Goal: Transaction & Acquisition: Purchase product/service

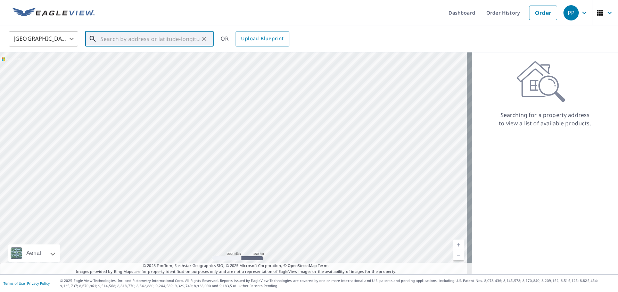
click at [197, 43] on input "text" at bounding box center [149, 38] width 99 height 19
click at [510, 15] on link "Order History" at bounding box center [503, 12] width 45 height 25
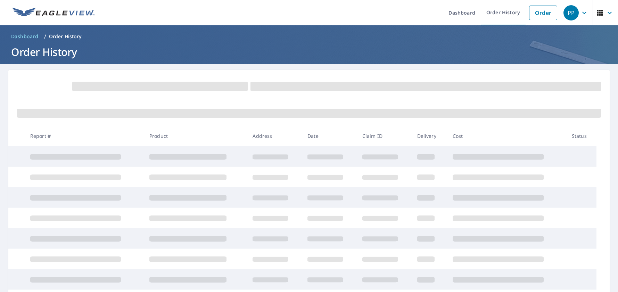
click at [68, 53] on h1 "Order History" at bounding box center [309, 52] width 602 height 14
click at [69, 53] on h1 "Order History" at bounding box center [309, 52] width 602 height 14
drag, startPoint x: 532, startPoint y: 14, endPoint x: 526, endPoint y: 14, distance: 6.3
click at [532, 14] on link "Order" at bounding box center [543, 13] width 28 height 15
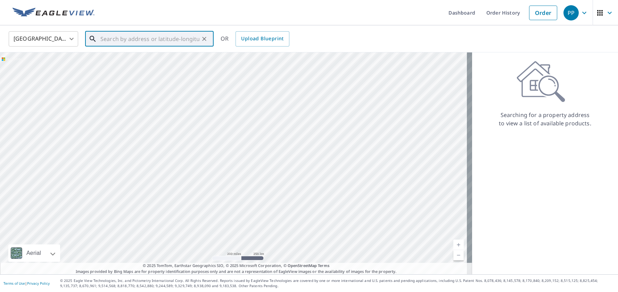
click at [155, 41] on input "text" at bounding box center [149, 38] width 99 height 19
click at [506, 14] on link "Order History" at bounding box center [503, 12] width 45 height 25
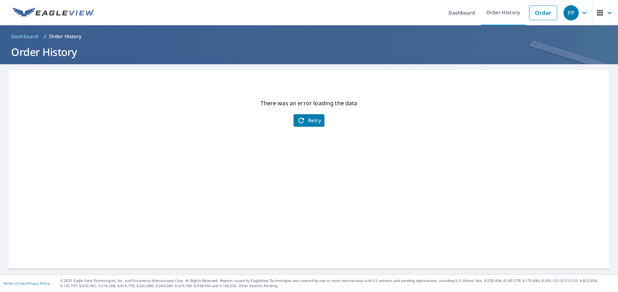
click at [310, 119] on span "Retry" at bounding box center [309, 120] width 24 height 8
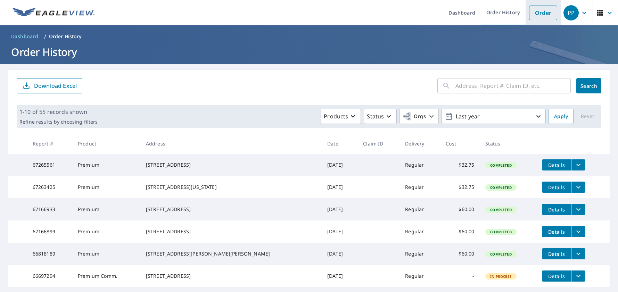
click at [534, 9] on link "Order" at bounding box center [543, 13] width 28 height 15
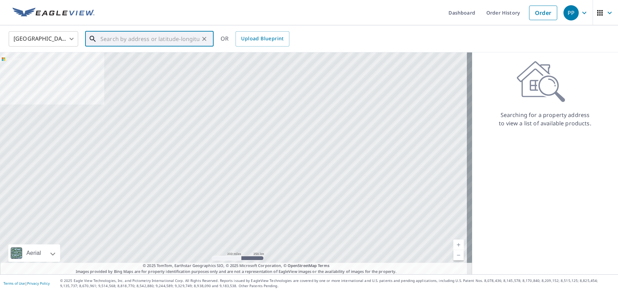
click at [178, 41] on input "text" at bounding box center [149, 38] width 99 height 19
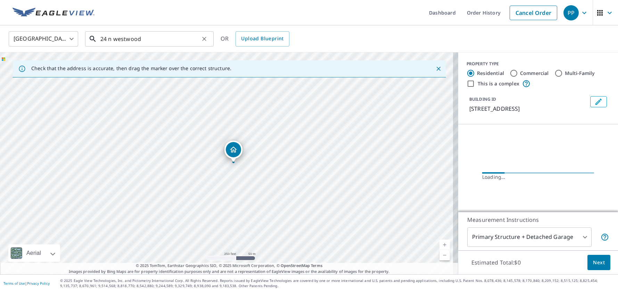
click at [149, 40] on input "24 n westwood" at bounding box center [149, 38] width 99 height 19
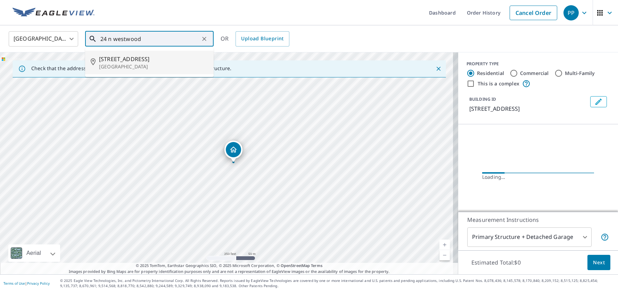
click at [145, 63] on p "[GEOGRAPHIC_DATA]" at bounding box center [153, 66] width 109 height 7
type input "[STREET_ADDRESS]"
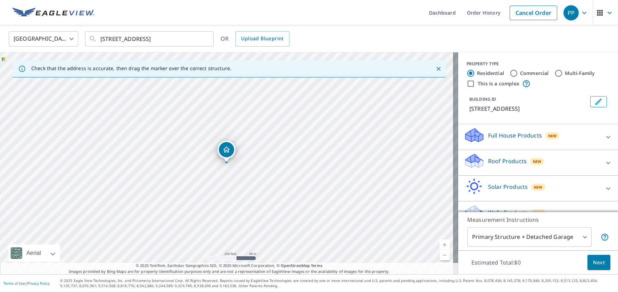
click at [481, 140] on div "Full House Products New" at bounding box center [532, 137] width 136 height 20
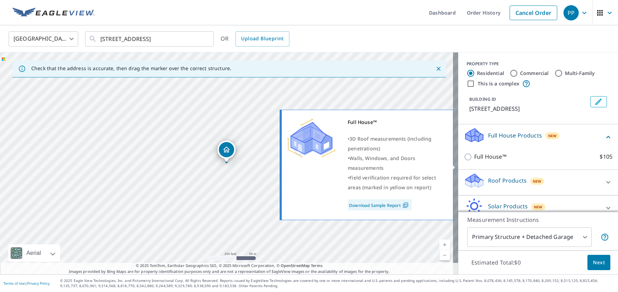
click at [485, 161] on p "Full House™" at bounding box center [491, 157] width 32 height 9
click at [475, 161] on input "Full House™ $105" at bounding box center [469, 157] width 10 height 8
checkbox input "true"
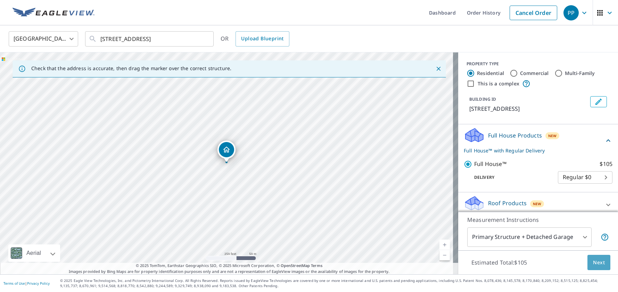
click at [588, 255] on button "Next" at bounding box center [599, 263] width 23 height 16
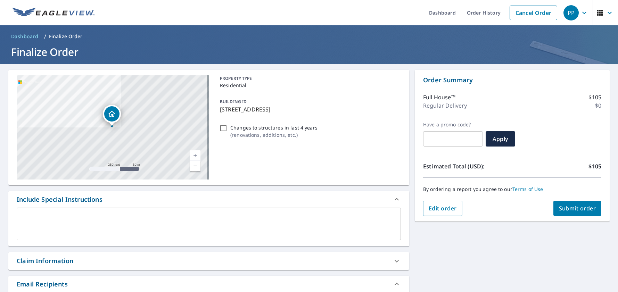
click at [559, 209] on span "Submit order" at bounding box center [577, 209] width 37 height 8
